Goal: Information Seeking & Learning: Check status

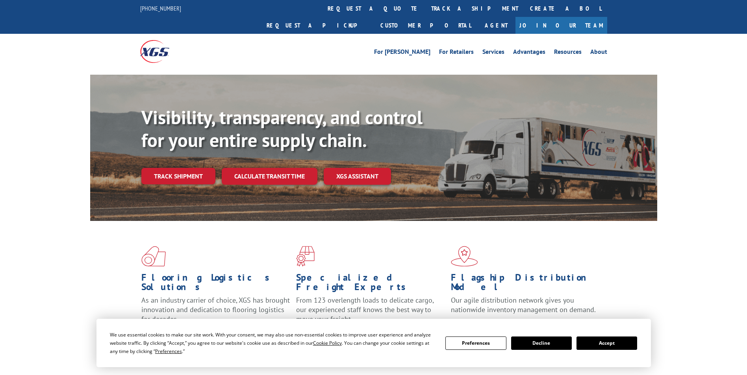
click at [194, 169] on div "Visibility, transparency, and control for your entire supply chain. Track shipm…" at bounding box center [399, 161] width 516 height 110
click at [194, 168] on link "Track shipment" at bounding box center [178, 176] width 74 height 17
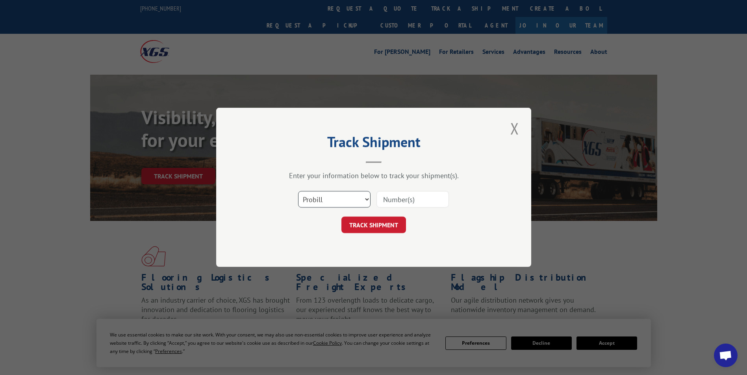
click at [312, 198] on select "Select category... Probill BOL PO" at bounding box center [334, 200] width 72 height 17
select select "bol"
click at [298, 192] on select "Select category... Probill BOL PO" at bounding box center [334, 200] width 72 height 17
click at [401, 194] on input at bounding box center [412, 200] width 72 height 17
type input "5946080"
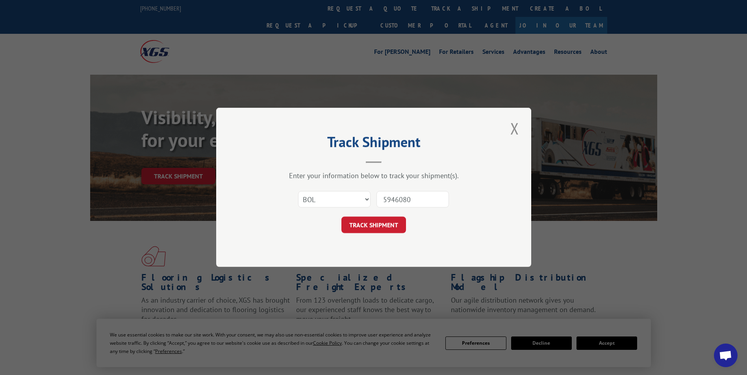
click button "TRACK SHIPMENT" at bounding box center [373, 225] width 65 height 17
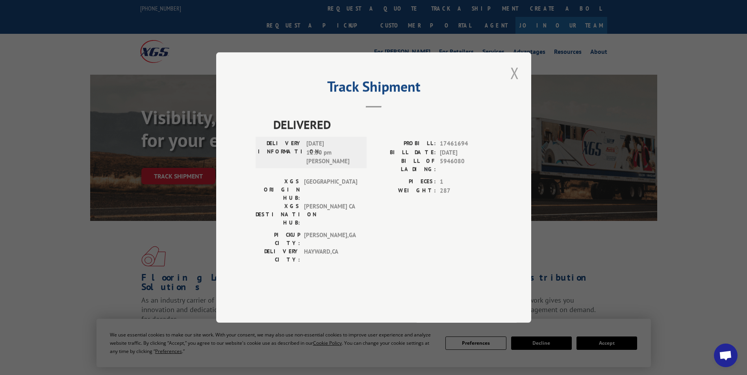
click at [515, 84] on button "Close modal" at bounding box center [514, 73] width 13 height 22
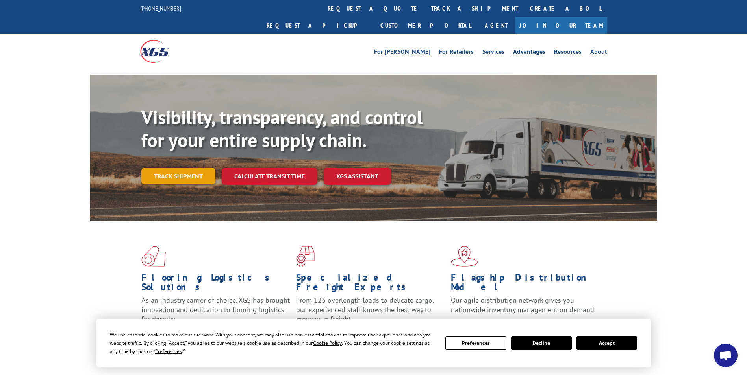
click at [179, 168] on link "Track shipment" at bounding box center [178, 176] width 74 height 17
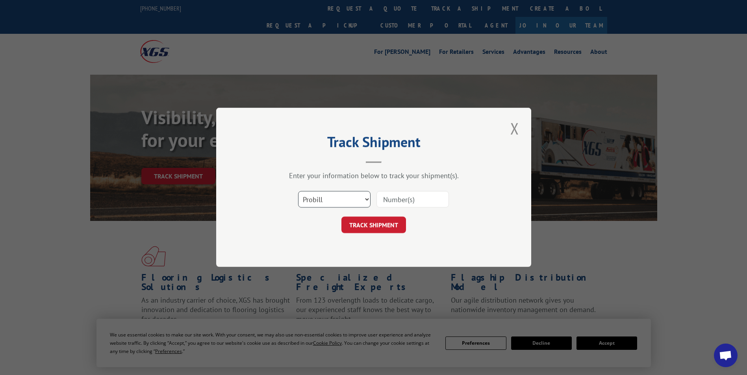
click at [340, 203] on select "Select category... Probill BOL PO" at bounding box center [334, 200] width 72 height 17
select select "bol"
click at [298, 192] on select "Select category... Probill BOL PO" at bounding box center [334, 200] width 72 height 17
click at [399, 200] on input at bounding box center [412, 200] width 72 height 17
type input "5946080"
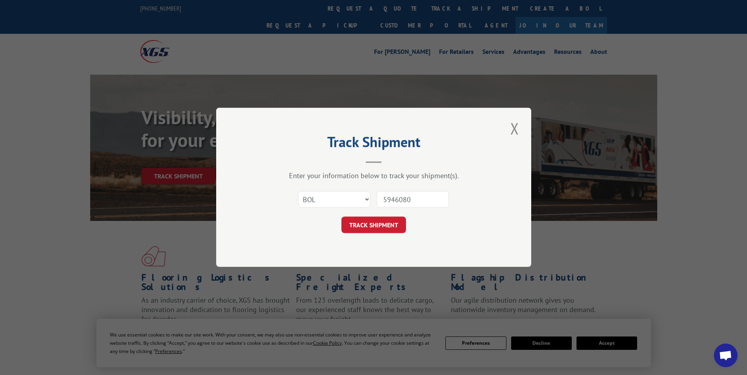
click button "TRACK SHIPMENT" at bounding box center [373, 225] width 65 height 17
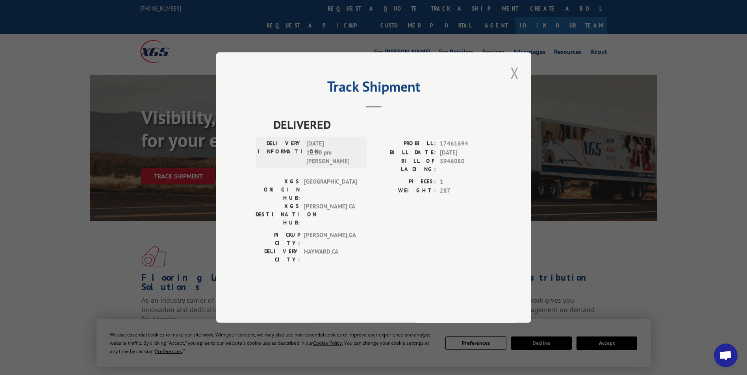
click at [514, 84] on button "Close modal" at bounding box center [514, 73] width 13 height 22
